Goal: Information Seeking & Learning: Learn about a topic

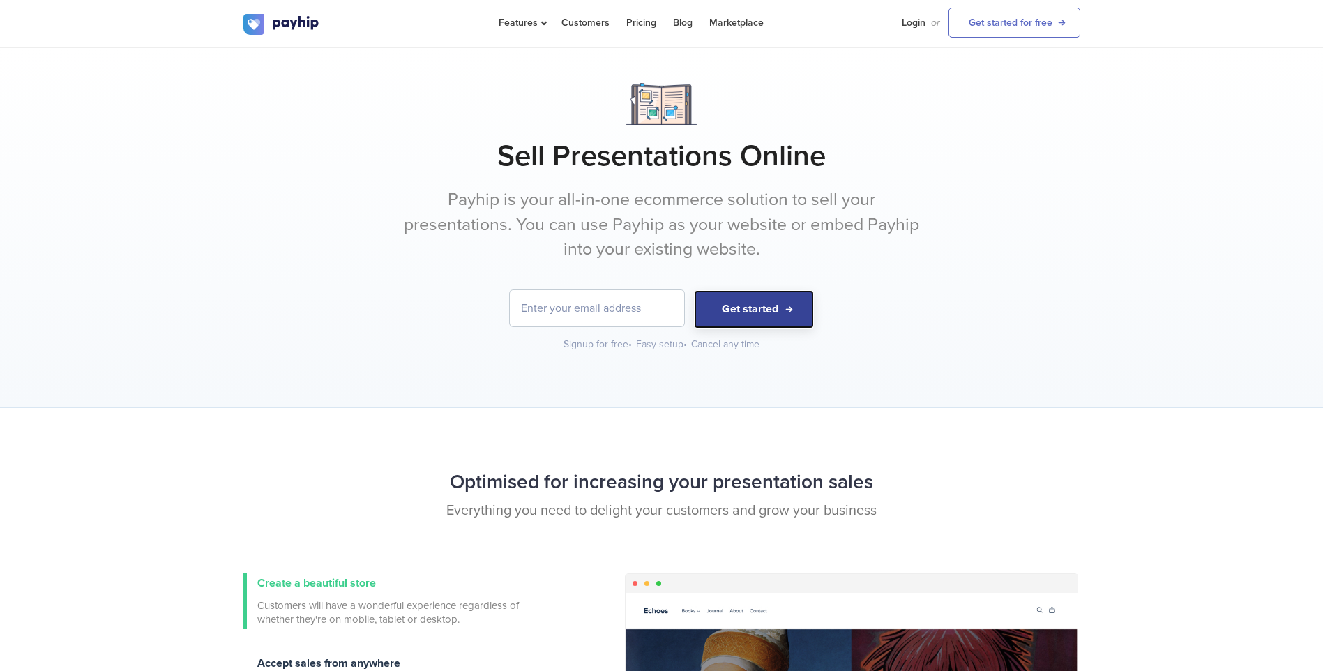
click at [738, 309] on button "Get started" at bounding box center [754, 309] width 120 height 38
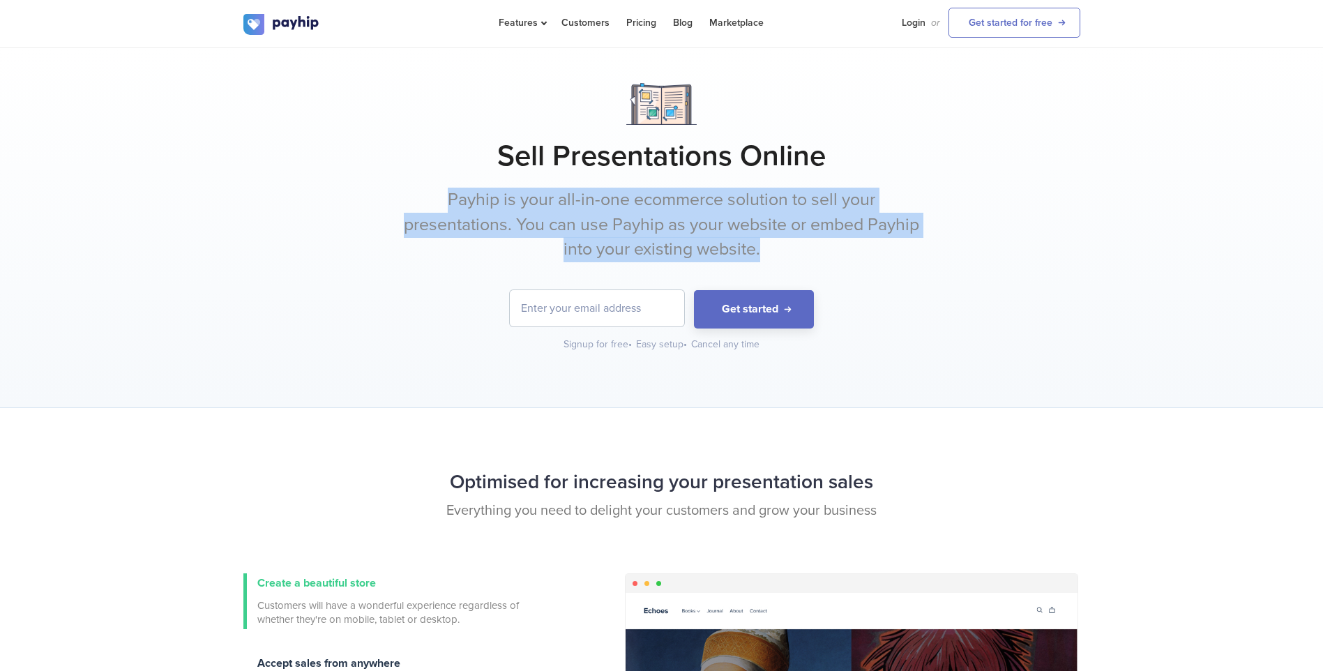
drag, startPoint x: 447, startPoint y: 200, endPoint x: 764, endPoint y: 249, distance: 320.5
click at [764, 249] on p "Payhip is your all-in-one ecommerce solution to sell your presentations. You ca…" at bounding box center [661, 225] width 523 height 75
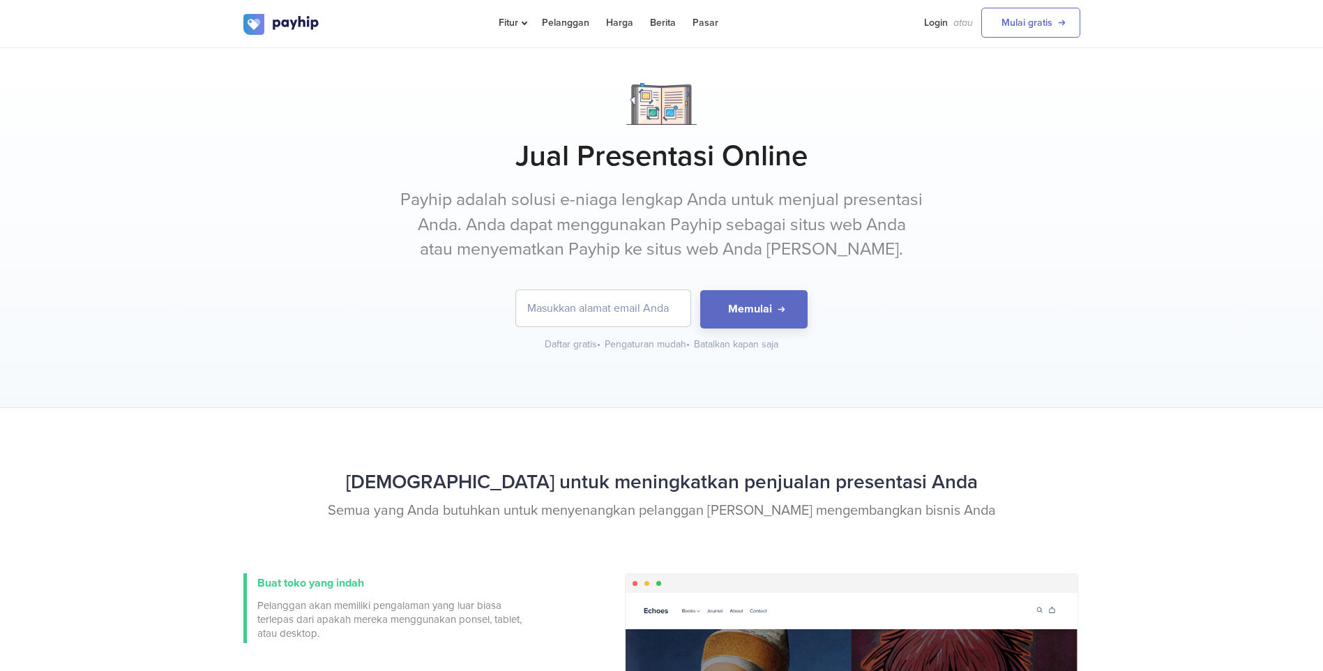
click at [873, 246] on p "Payhip adalah solusi e-niaga lengkap Anda untuk menjual presentasi Anda. Anda d…" at bounding box center [661, 225] width 523 height 75
click at [623, 27] on link "Harga" at bounding box center [619, 22] width 27 height 45
